Goal: Task Accomplishment & Management: Manage account settings

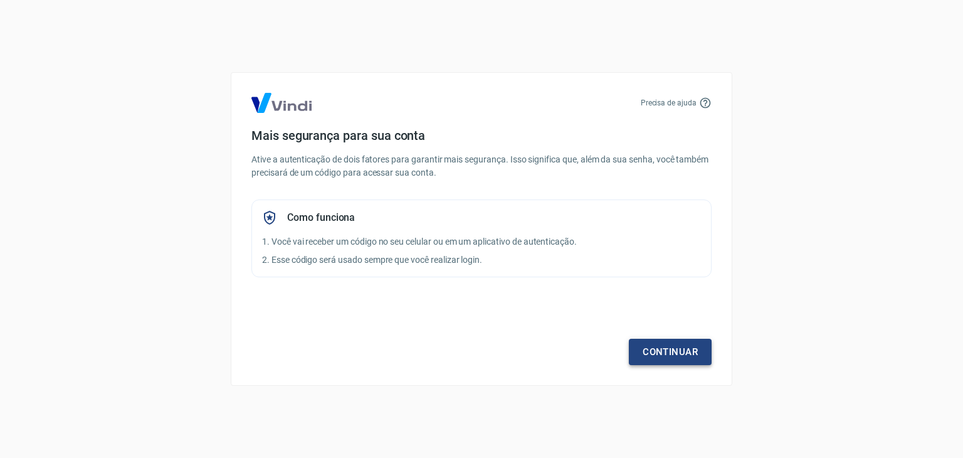
click at [675, 344] on link "Continuar" at bounding box center [670, 352] width 83 height 26
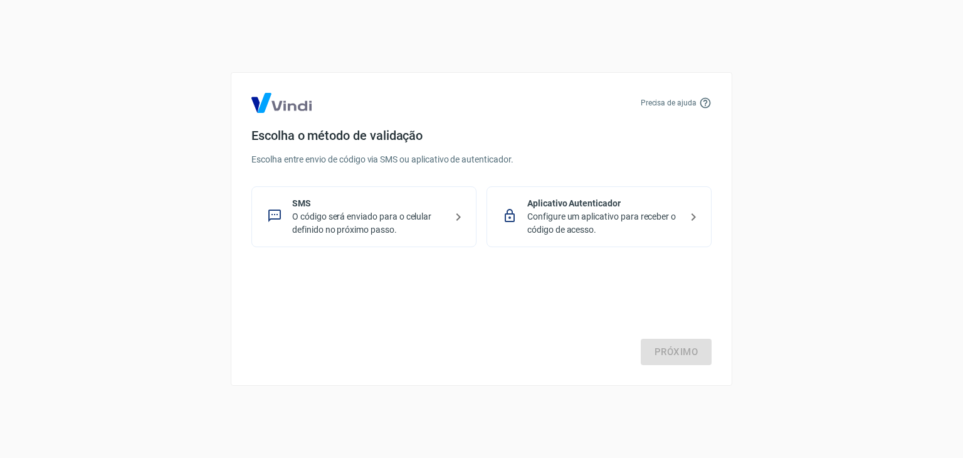
click at [381, 214] on p "O código será enviado para o celular definido no próximo passo." at bounding box center [369, 223] width 154 height 26
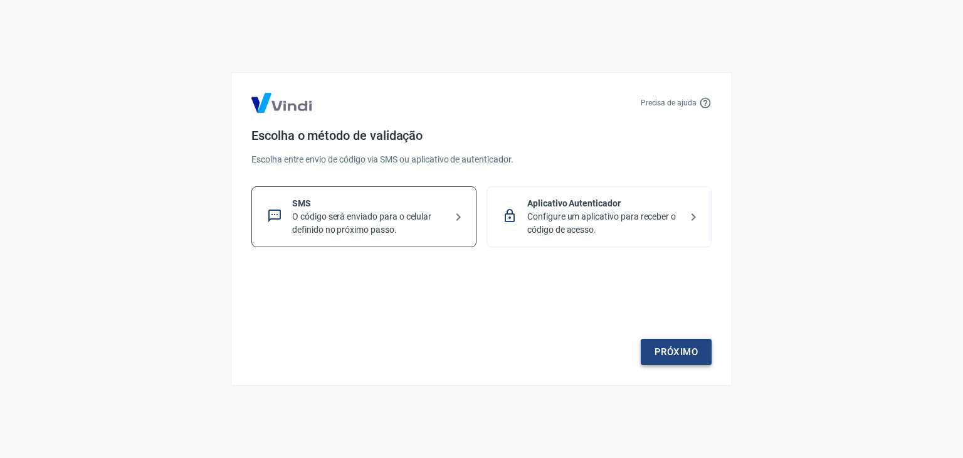
click at [696, 361] on link "Próximo" at bounding box center [676, 352] width 71 height 26
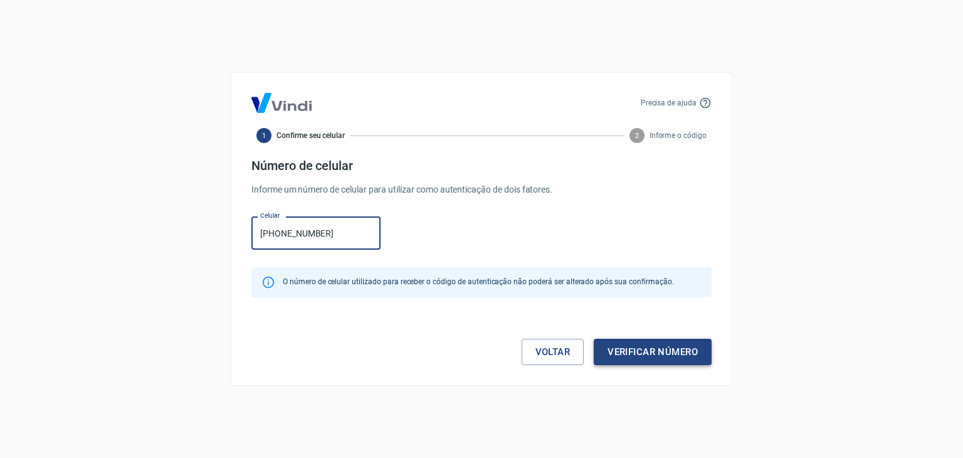
type input "(31) 99205-0334"
click at [658, 347] on button "Verificar número" at bounding box center [653, 352] width 118 height 26
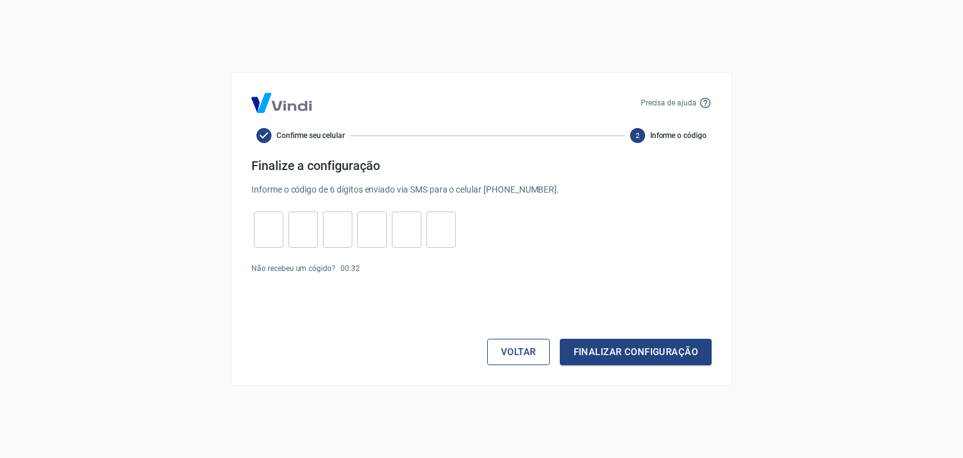
click at [535, 349] on button "Voltar" at bounding box center [518, 352] width 63 height 26
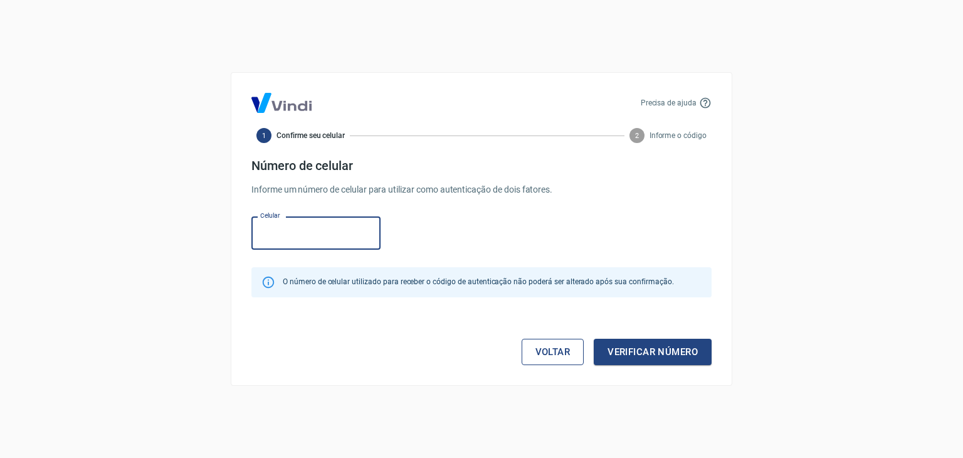
click at [529, 355] on link "Voltar" at bounding box center [553, 352] width 63 height 26
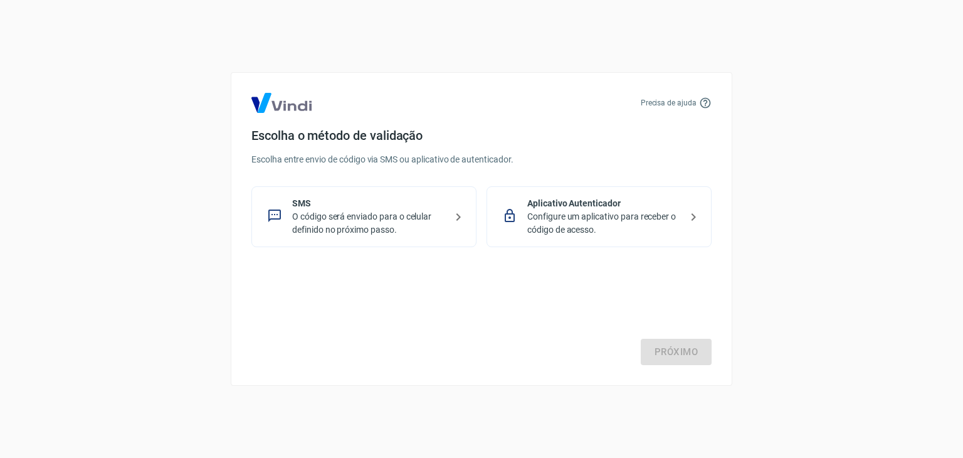
click at [597, 212] on p "Configure um aplicativo para receber o código de acesso." at bounding box center [604, 223] width 154 height 26
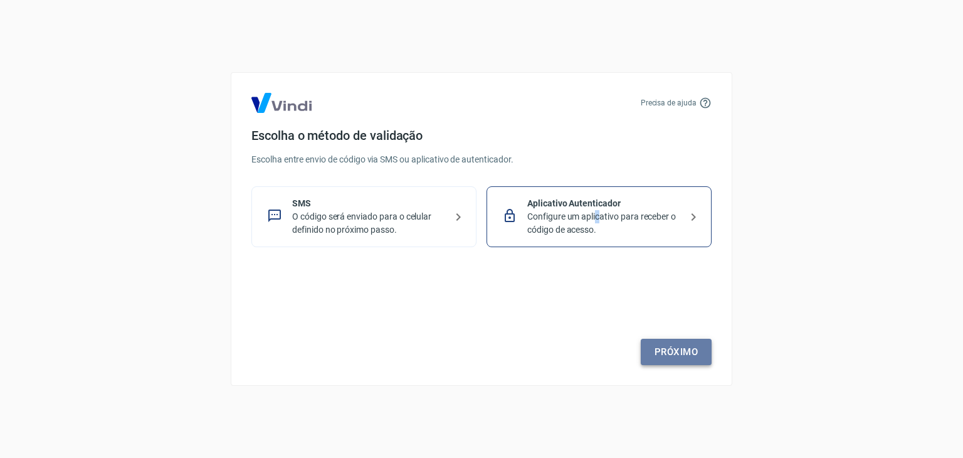
click at [697, 357] on link "Próximo" at bounding box center [676, 352] width 71 height 26
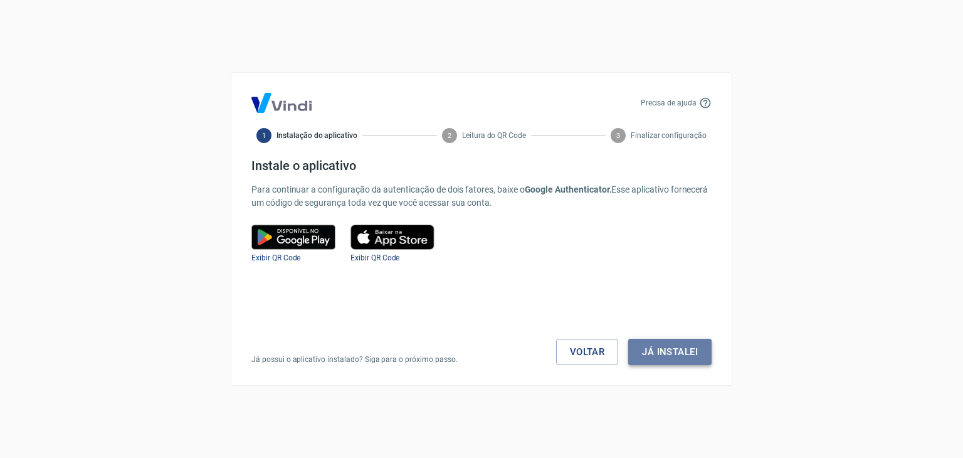
click at [691, 349] on button "Já instalei" at bounding box center [669, 352] width 83 height 26
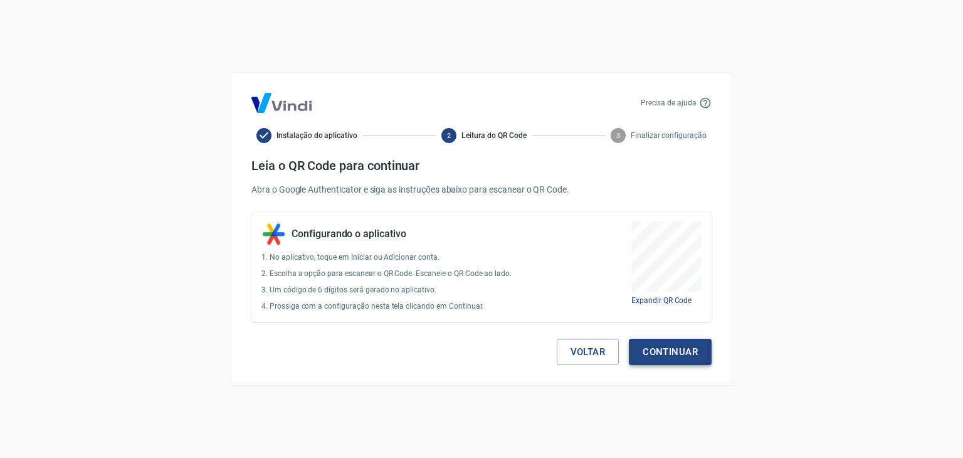
click at [703, 349] on button "Continuar" at bounding box center [670, 352] width 83 height 26
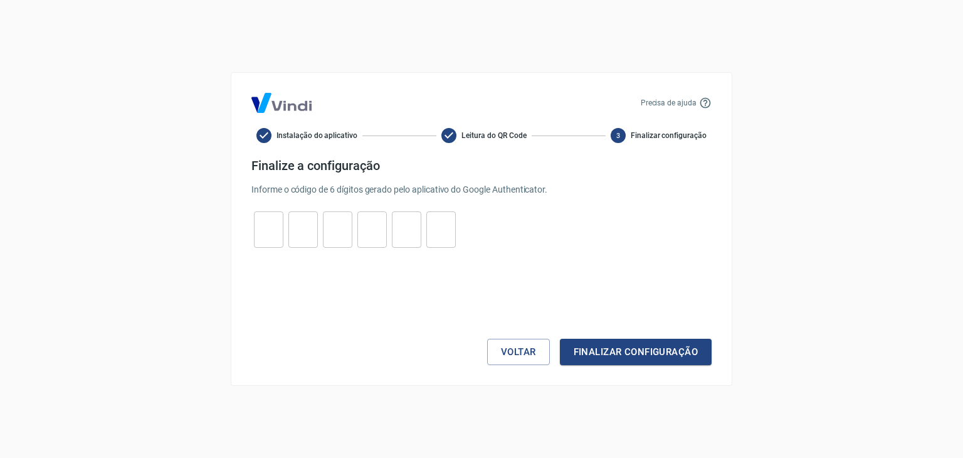
click at [239, 236] on div "Precisa de ajuda Instalação do aplicativo Leitura do QR Code 3 Finalizar config…" at bounding box center [482, 228] width 502 height 313
click at [268, 233] on input "tel" at bounding box center [268, 229] width 29 height 27
type input "8"
type input "6"
type input "5"
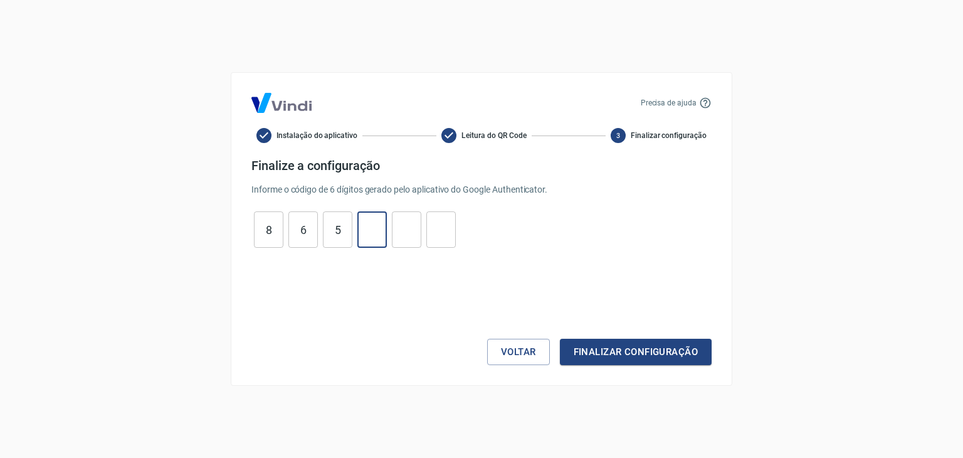
type input "2"
type input "6"
type input "0"
click at [560, 339] on button "Finalizar configuração" at bounding box center [636, 352] width 152 height 26
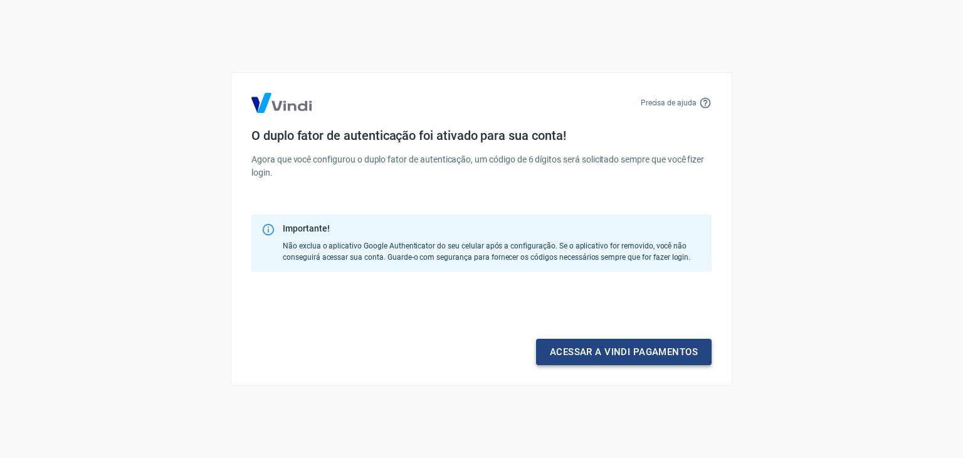
click at [597, 342] on link "Acessar a Vindi pagamentos" at bounding box center [624, 352] width 176 height 26
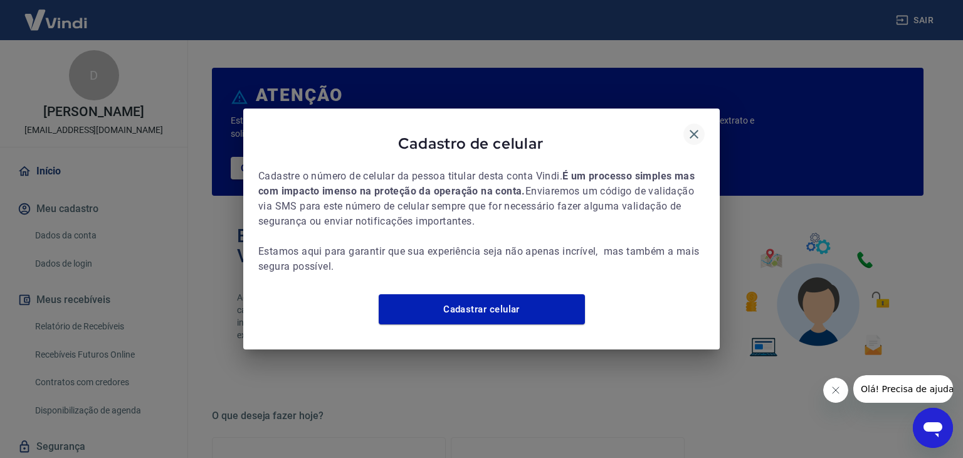
click at [696, 127] on icon "button" at bounding box center [694, 134] width 15 height 15
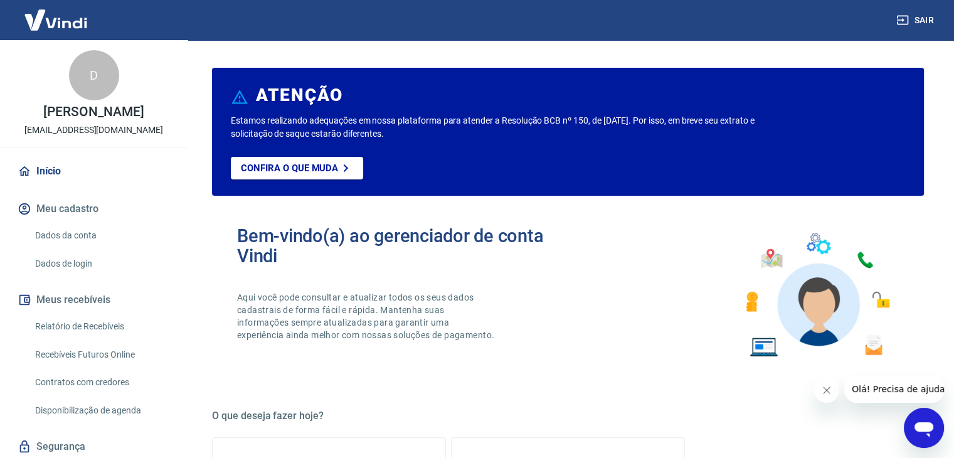
click at [69, 329] on link "Relatório de Recebíveis" at bounding box center [101, 326] width 142 height 26
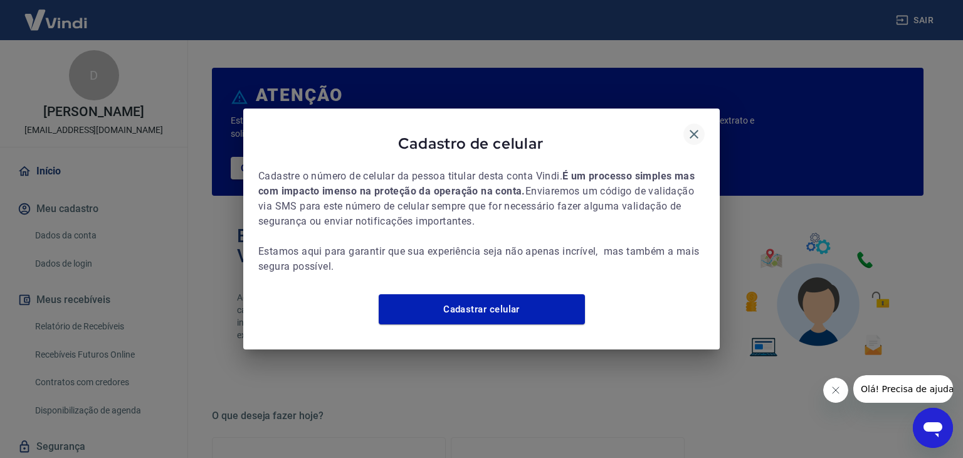
click at [694, 128] on icon "button" at bounding box center [694, 134] width 15 height 15
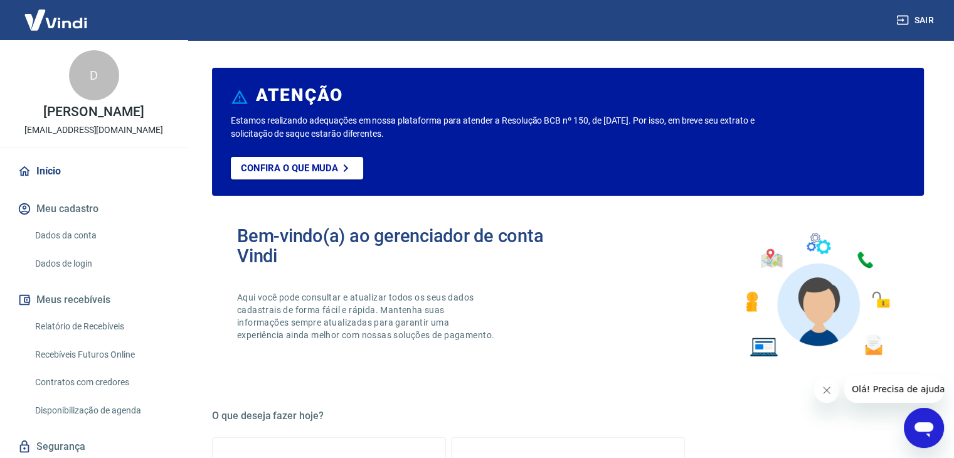
click at [90, 318] on link "Relatório de Recebíveis" at bounding box center [101, 326] width 142 height 26
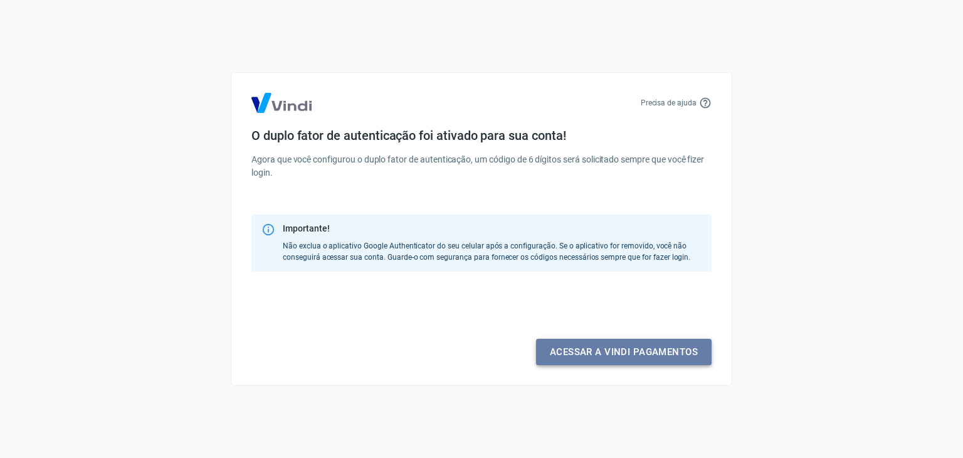
click at [680, 355] on link "Acessar a Vindi pagamentos" at bounding box center [624, 352] width 176 height 26
